Goal: Information Seeking & Learning: Learn about a topic

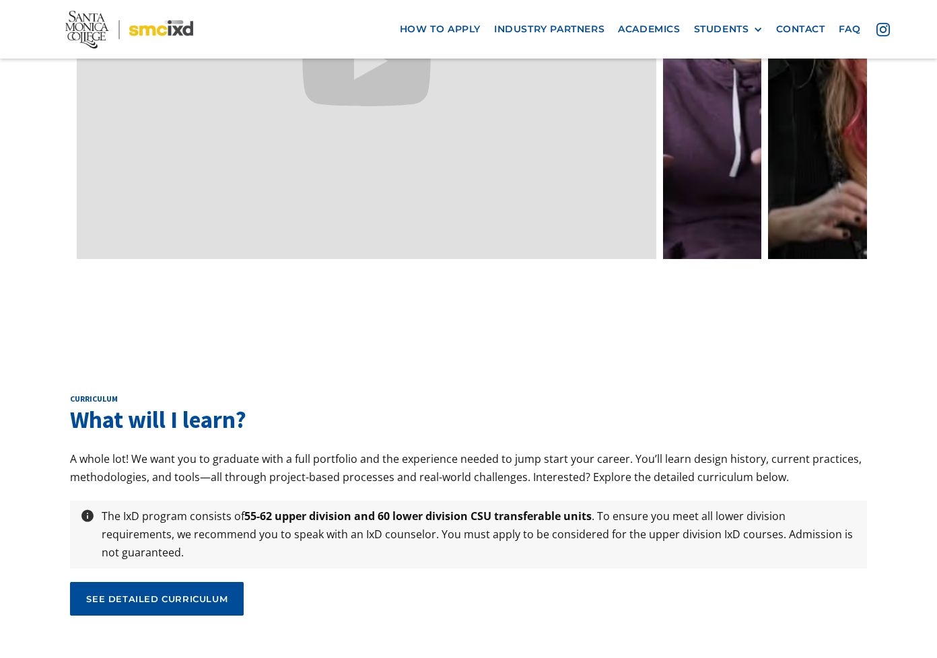
scroll to position [4307, 0]
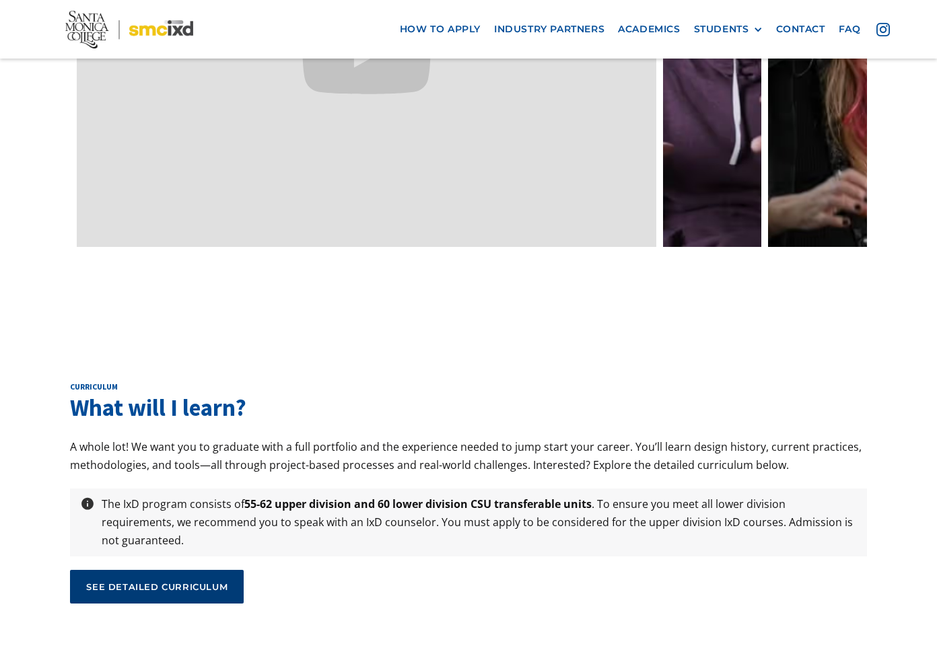
click at [187, 570] on link "see detailed curriculum" at bounding box center [157, 587] width 174 height 34
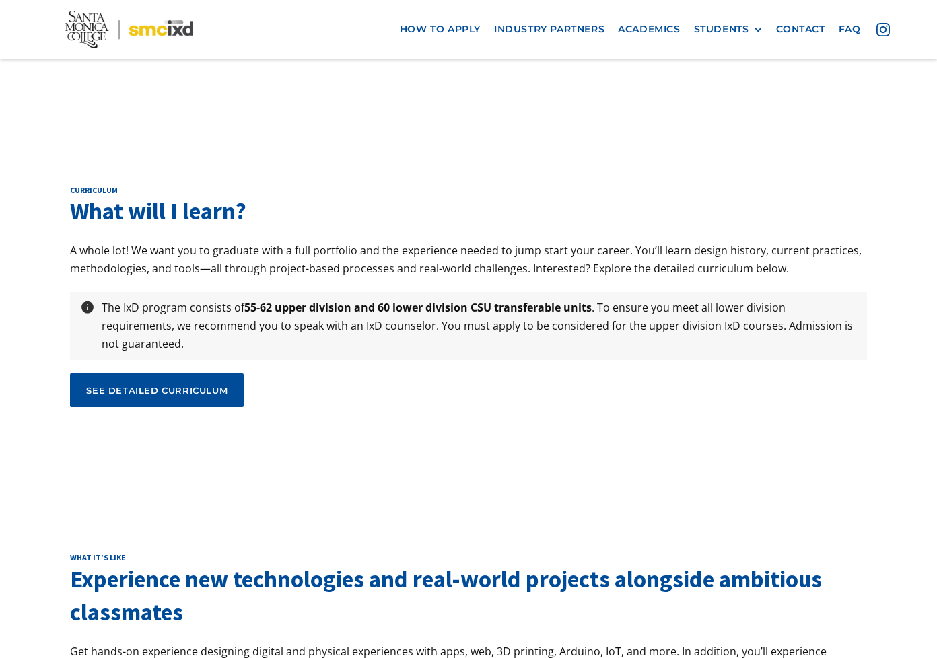
scroll to position [4503, 0]
click at [209, 385] on div "see detailed curriculum" at bounding box center [156, 391] width 141 height 12
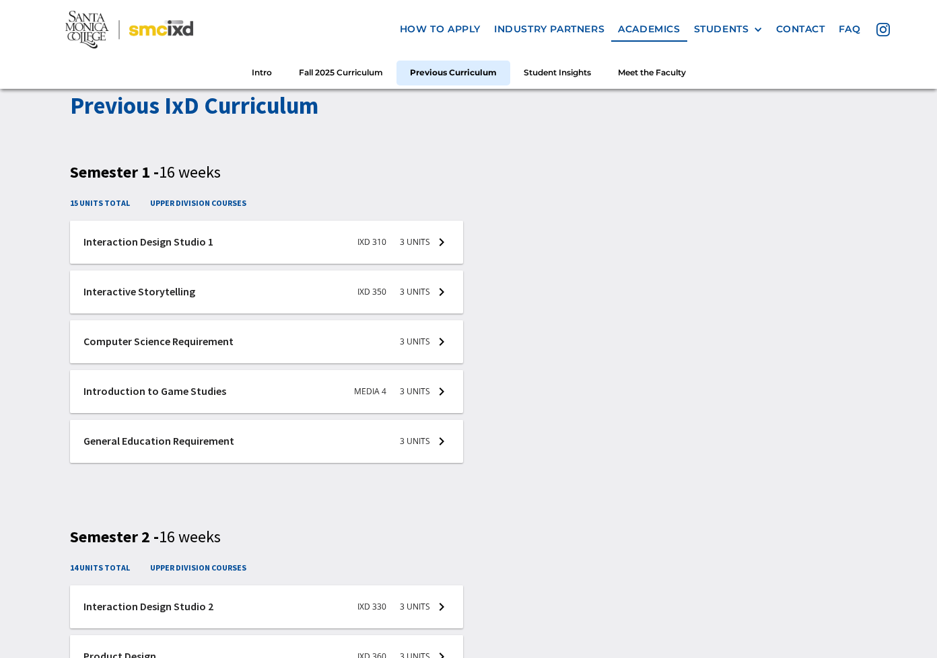
scroll to position [1937, 0]
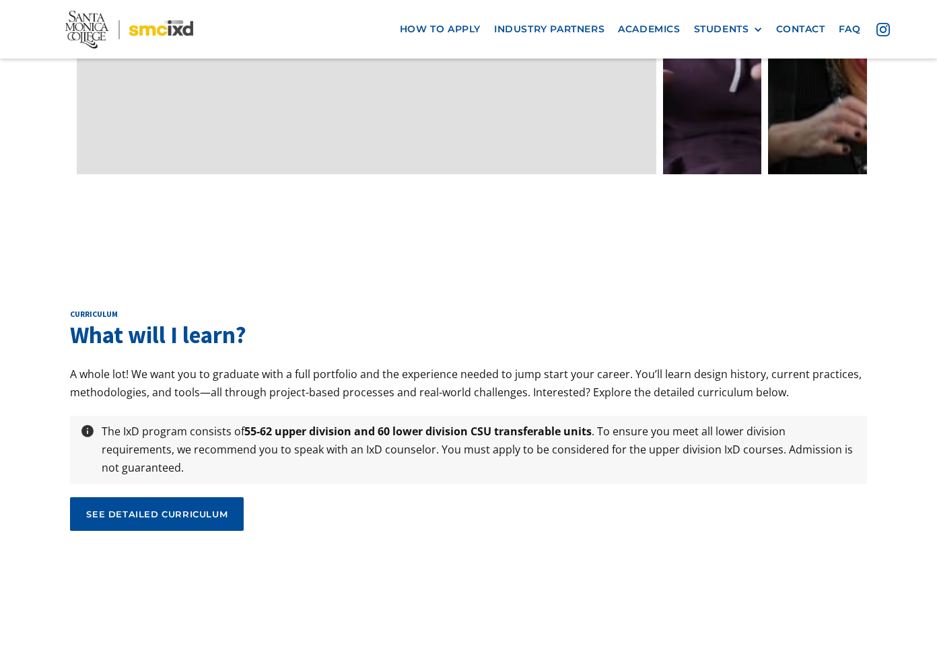
scroll to position [4423, 0]
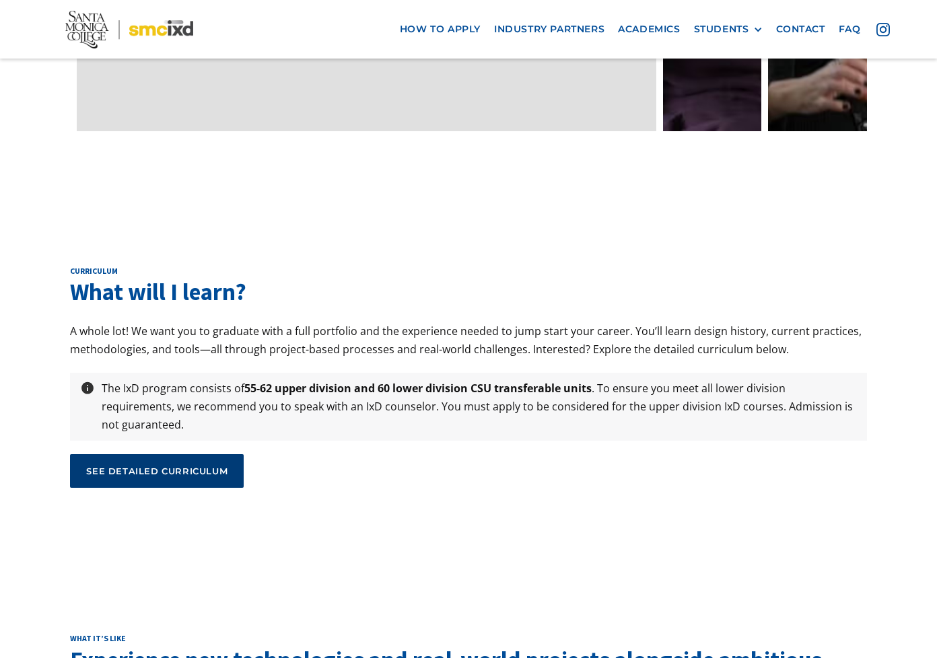
click at [186, 465] on div "see detailed curriculum" at bounding box center [156, 471] width 141 height 12
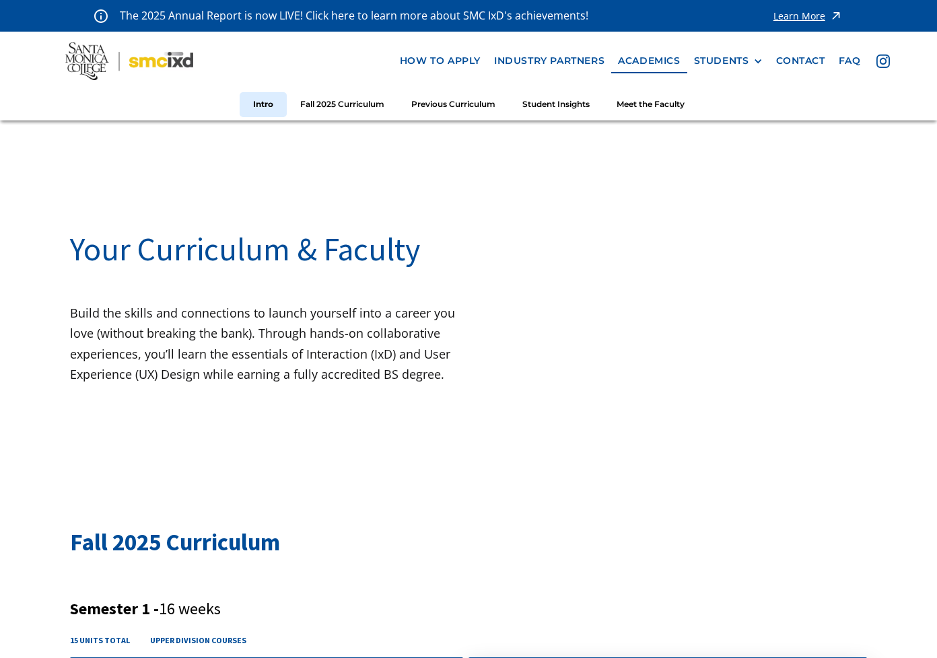
click at [86, 62] on img at bounding box center [129, 61] width 128 height 38
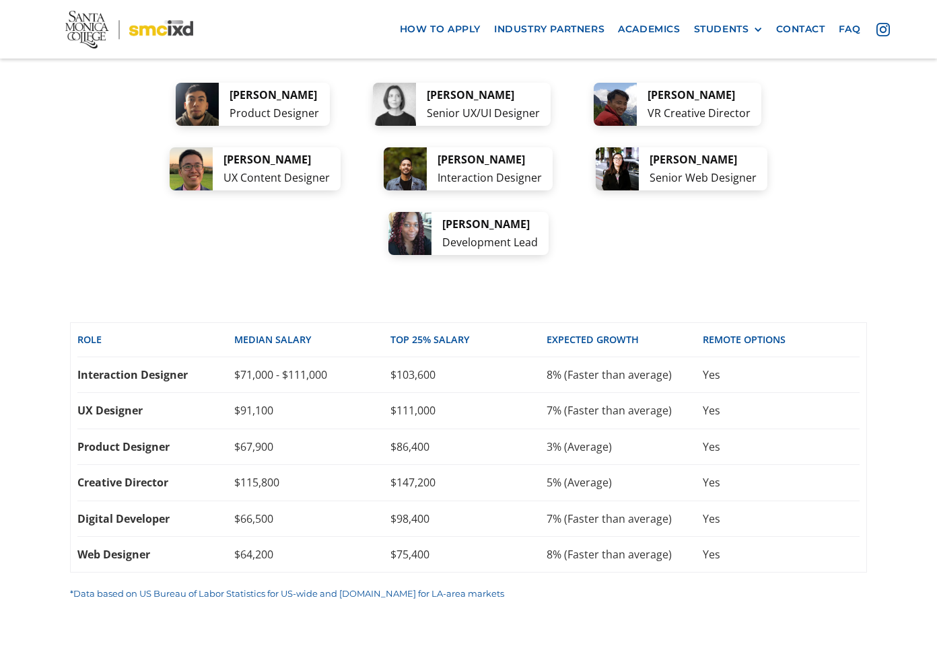
scroll to position [2800, 0]
